Goal: Task Accomplishment & Management: Complete application form

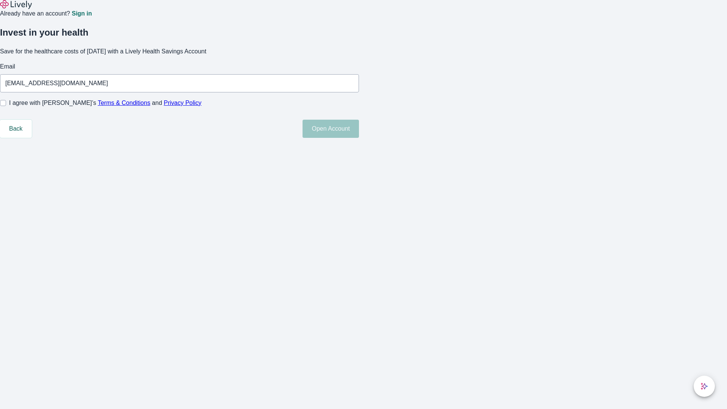
click at [6, 106] on input "I agree with Lively’s Terms & Conditions and Privacy Policy" at bounding box center [3, 103] width 6 height 6
checkbox input "true"
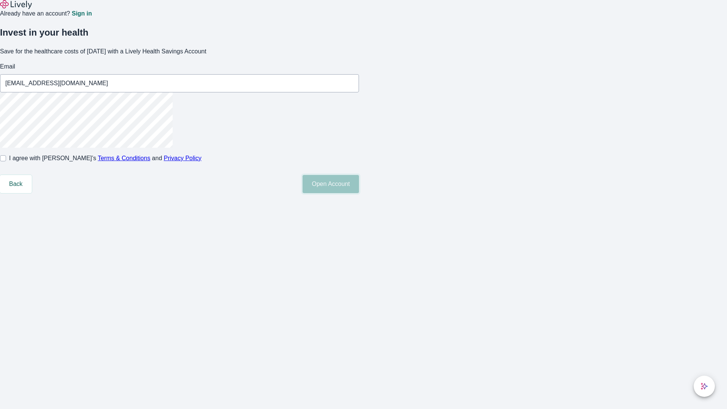
click at [359, 193] on button "Open Account" at bounding box center [330, 184] width 56 height 18
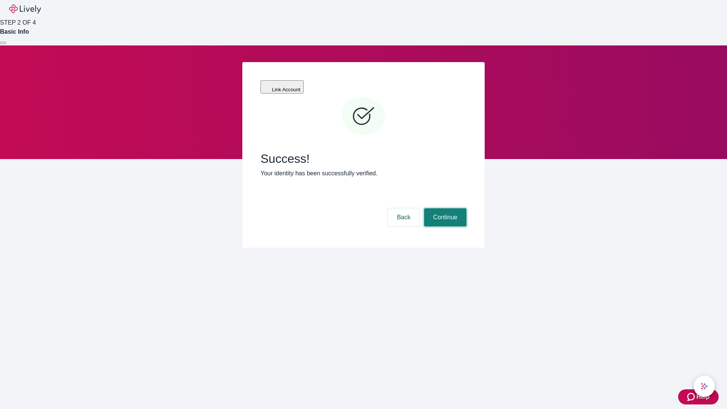
click at [444, 208] on button "Continue" at bounding box center [445, 217] width 42 height 18
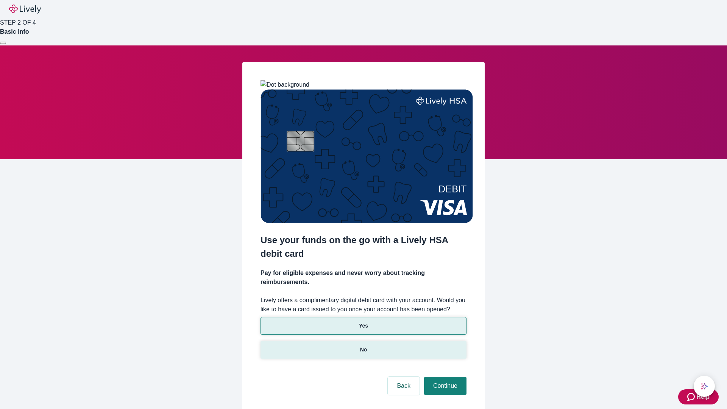
click at [363, 346] on p "No" at bounding box center [363, 350] width 7 height 8
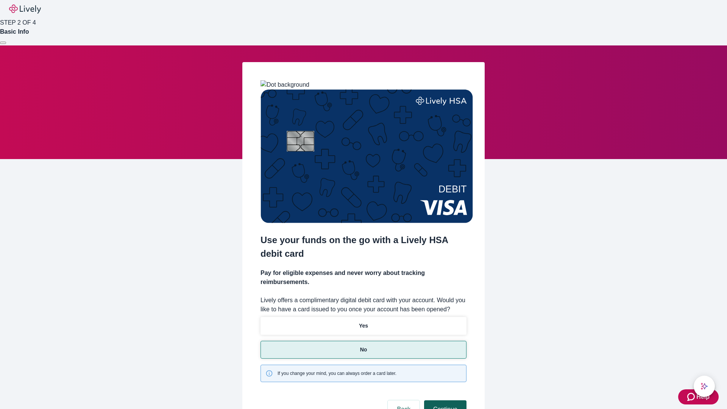
click at [444, 400] on button "Continue" at bounding box center [445, 409] width 42 height 18
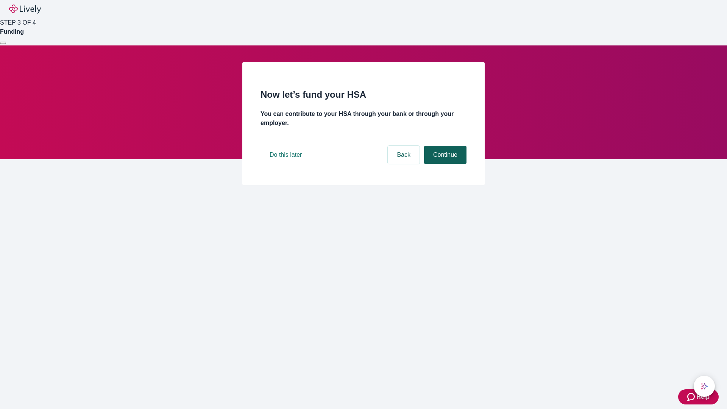
click at [444, 164] on button "Continue" at bounding box center [445, 155] width 42 height 18
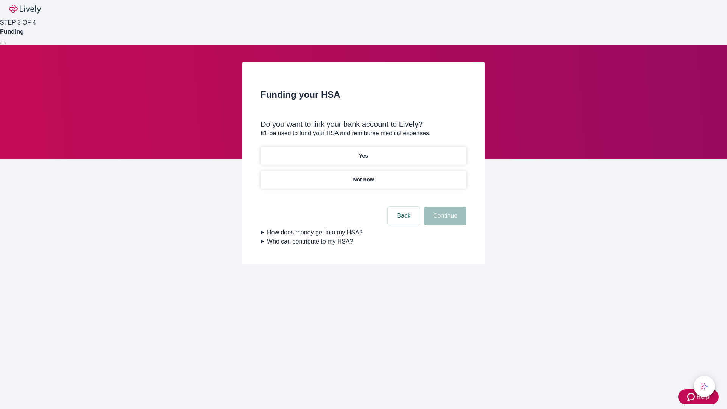
click at [363, 152] on p "Yes" at bounding box center [363, 156] width 9 height 8
click at [444, 207] on button "Continue" at bounding box center [445, 216] width 42 height 18
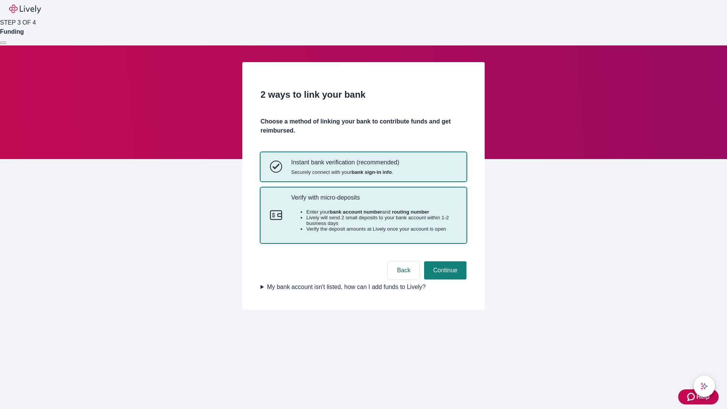
click at [374, 201] on p "Verify with micro-deposits" at bounding box center [374, 197] width 166 height 7
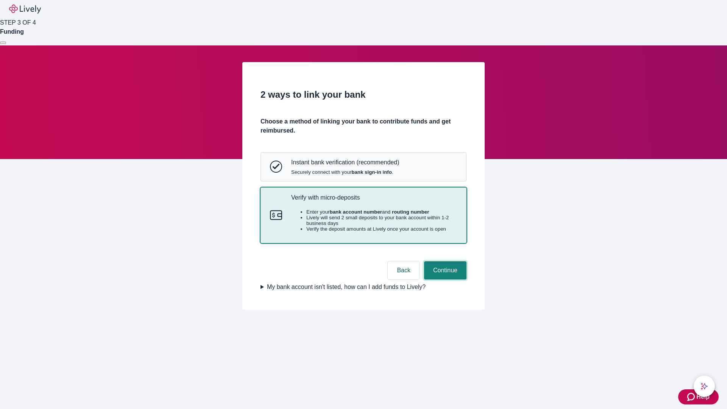
click at [444, 279] on button "Continue" at bounding box center [445, 270] width 42 height 18
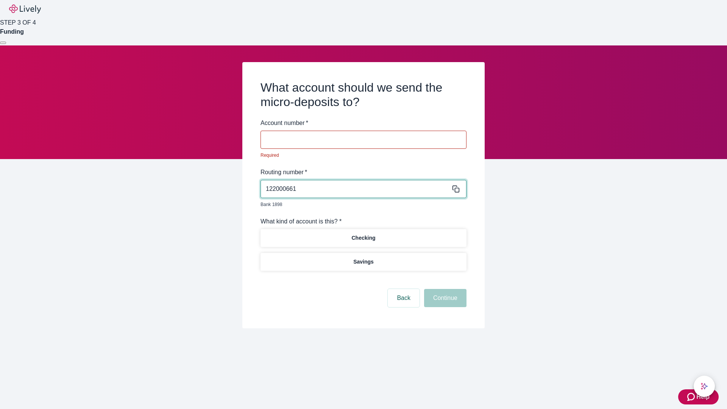
type input "122000661"
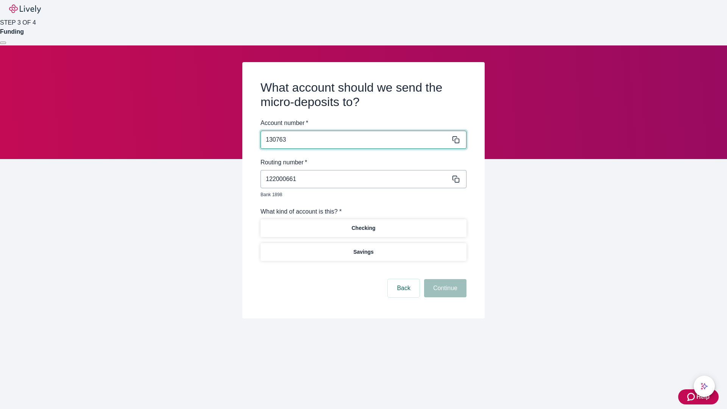
type input "130763"
click at [363, 224] on p "Checking" at bounding box center [363, 228] width 24 height 8
click at [444, 279] on button "Continue" at bounding box center [445, 288] width 42 height 18
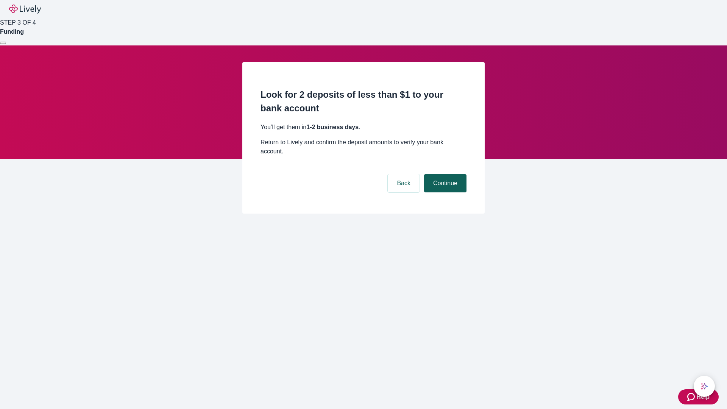
click at [444, 174] on button "Continue" at bounding box center [445, 183] width 42 height 18
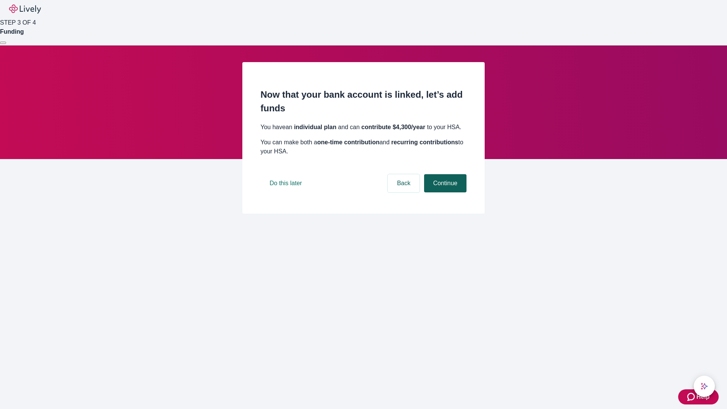
click at [444, 192] on button "Continue" at bounding box center [445, 183] width 42 height 18
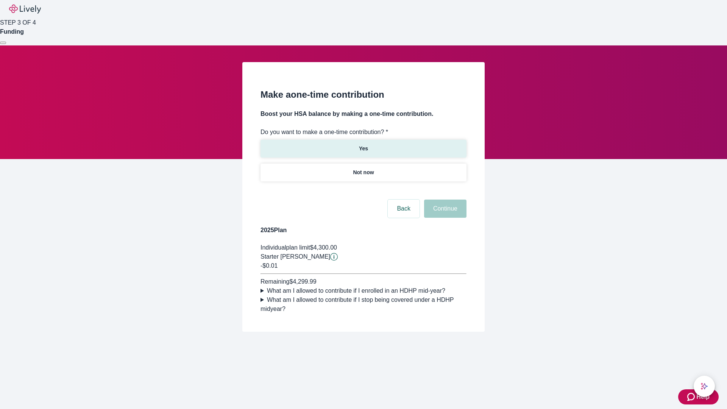
click at [363, 145] on p "Yes" at bounding box center [363, 149] width 9 height 8
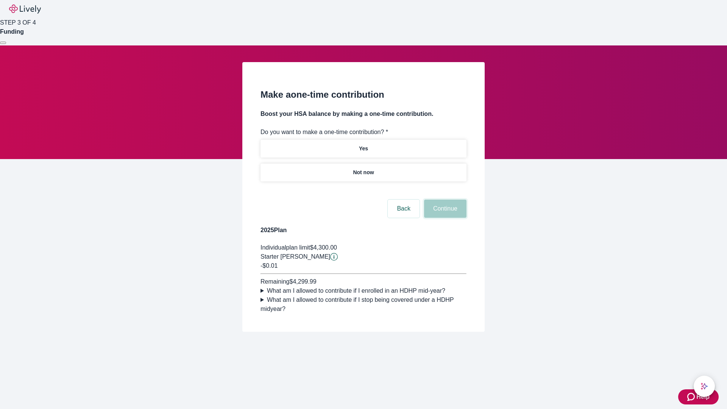
click at [444, 218] on button "Continue" at bounding box center [445, 208] width 42 height 18
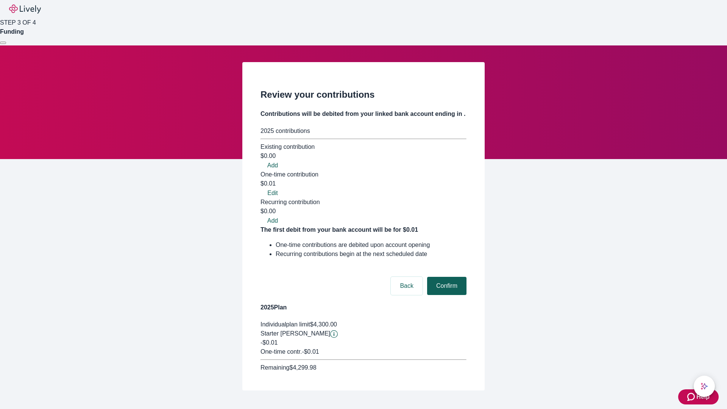
click at [446, 277] on button "Confirm" at bounding box center [446, 286] width 39 height 18
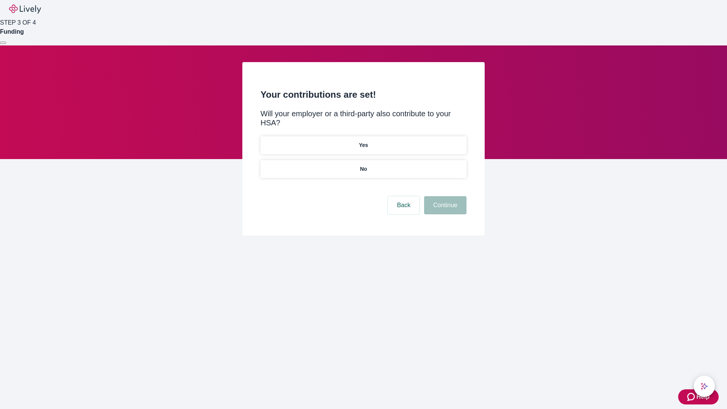
click at [363, 165] on p "No" at bounding box center [363, 169] width 7 height 8
click at [444, 196] on button "Continue" at bounding box center [445, 205] width 42 height 18
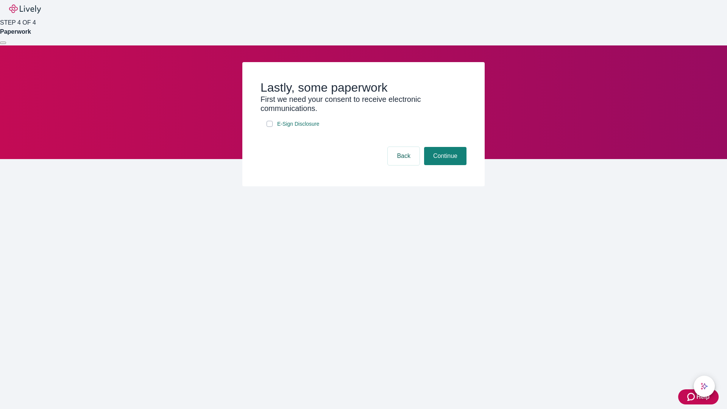
click at [269, 127] on input "E-Sign Disclosure" at bounding box center [269, 124] width 6 height 6
checkbox input "true"
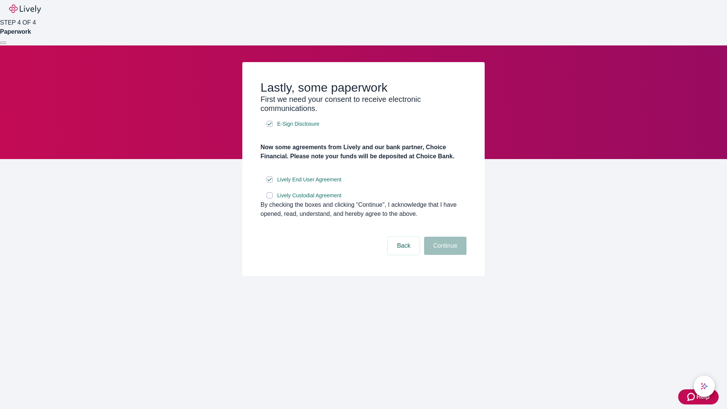
click at [269, 198] on input "Lively Custodial Agreement" at bounding box center [269, 195] width 6 height 6
checkbox input "true"
click at [444, 255] on button "Continue" at bounding box center [445, 246] width 42 height 18
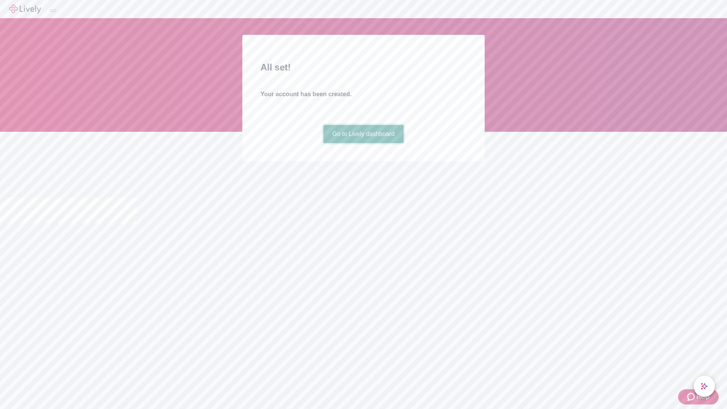
click at [363, 143] on link "Go to Lively dashboard" at bounding box center [363, 134] width 81 height 18
